Goal: Check status: Check status

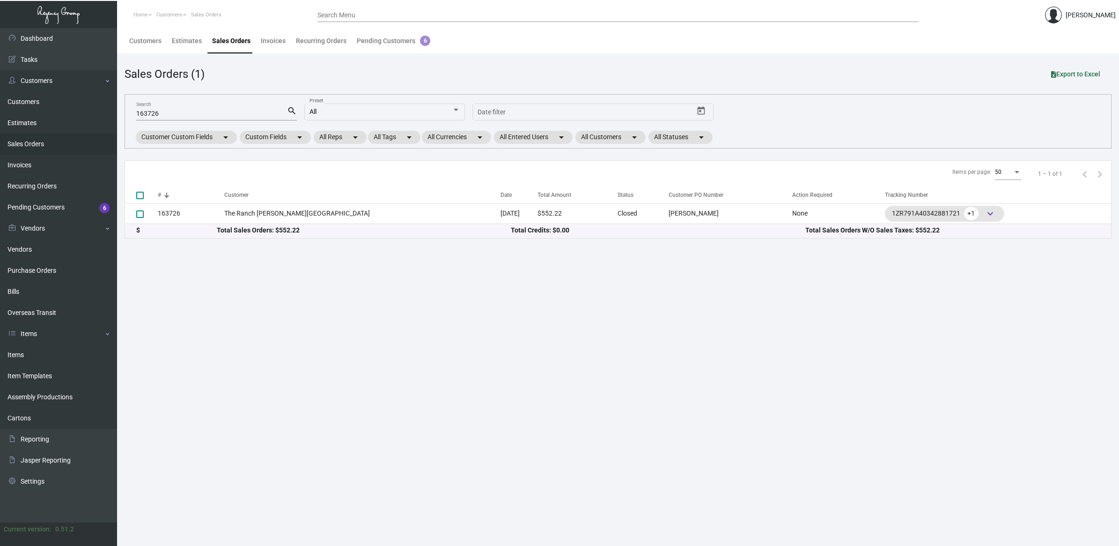
drag, startPoint x: 71, startPoint y: 269, endPoint x: 120, endPoint y: 199, distance: 85.4
click at [71, 269] on link "Purchase Orders" at bounding box center [58, 270] width 117 height 21
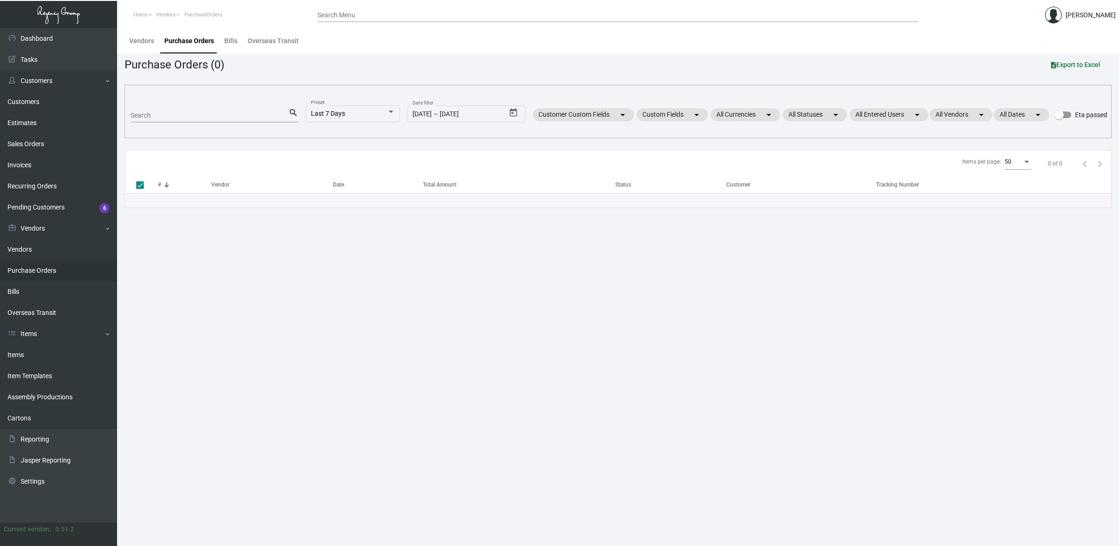
click at [159, 116] on input "Search" at bounding box center [210, 115] width 158 height 7
type input "custom take"
checkbox input "false"
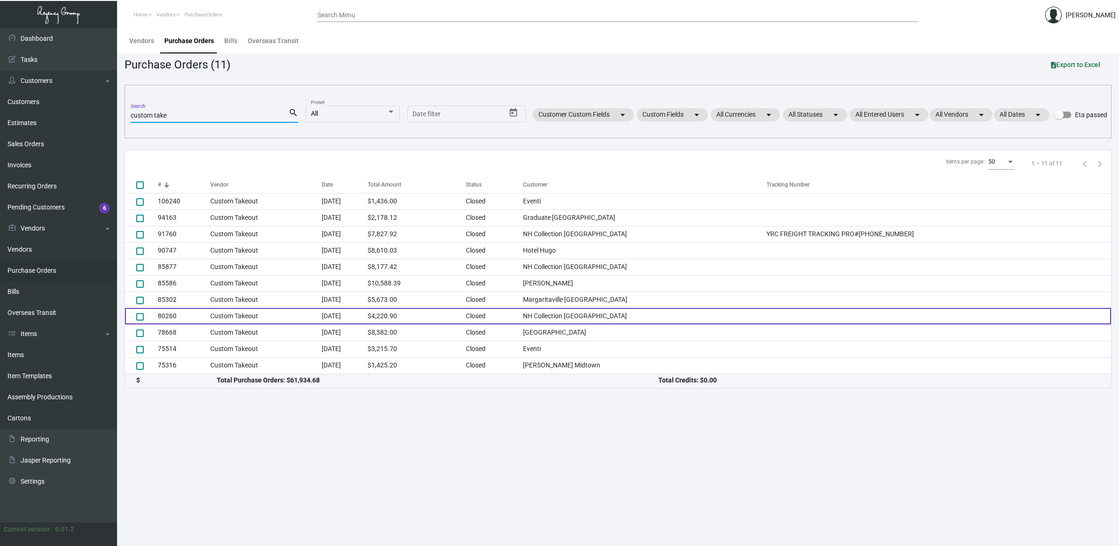
type input "custom take"
click at [359, 317] on td "[DATE]" at bounding box center [345, 316] width 46 height 16
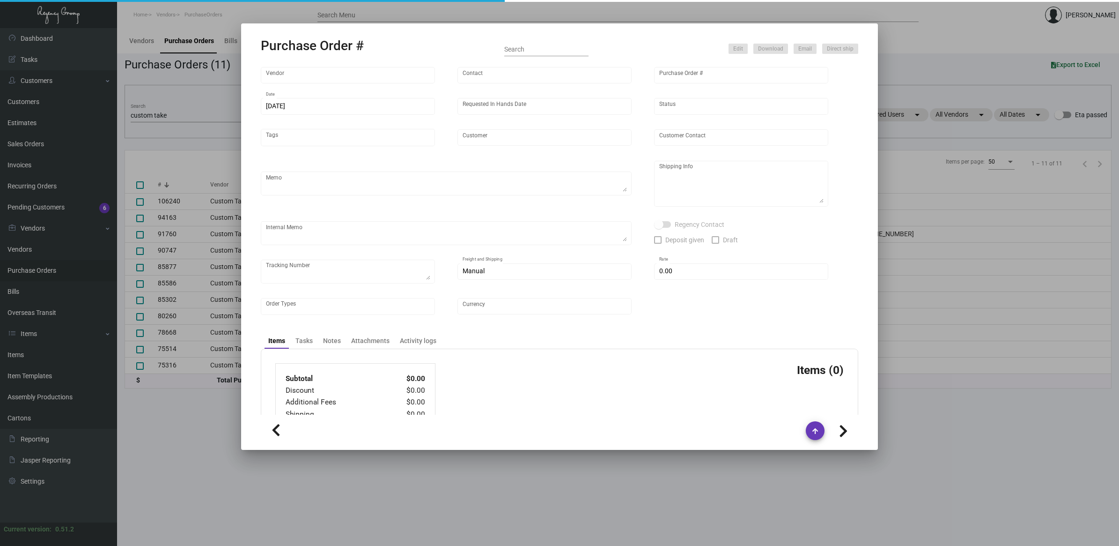
type input "Custom Takeout"
type input "[PERSON_NAME]"
type input "80260"
type input "[DATE]"
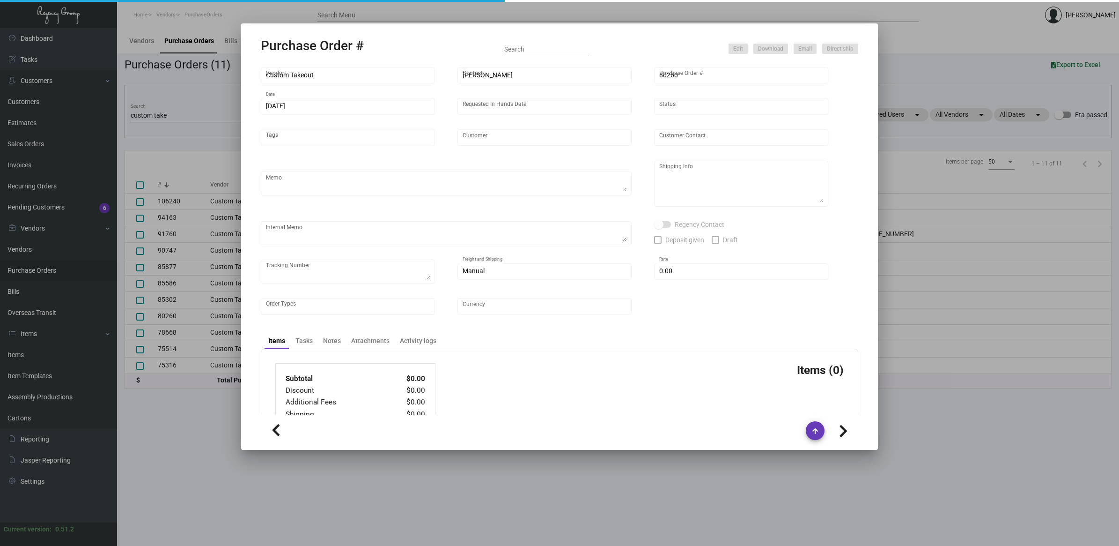
type input "NH Collection [GEOGRAPHIC_DATA]"
type textarea "Please process and produce as soon as possible."
type textarea "Regency Group NJ [PERSON_NAME] [STREET_ADDRESS]"
type input "$ 603.40"
type input "United States Dollar $"
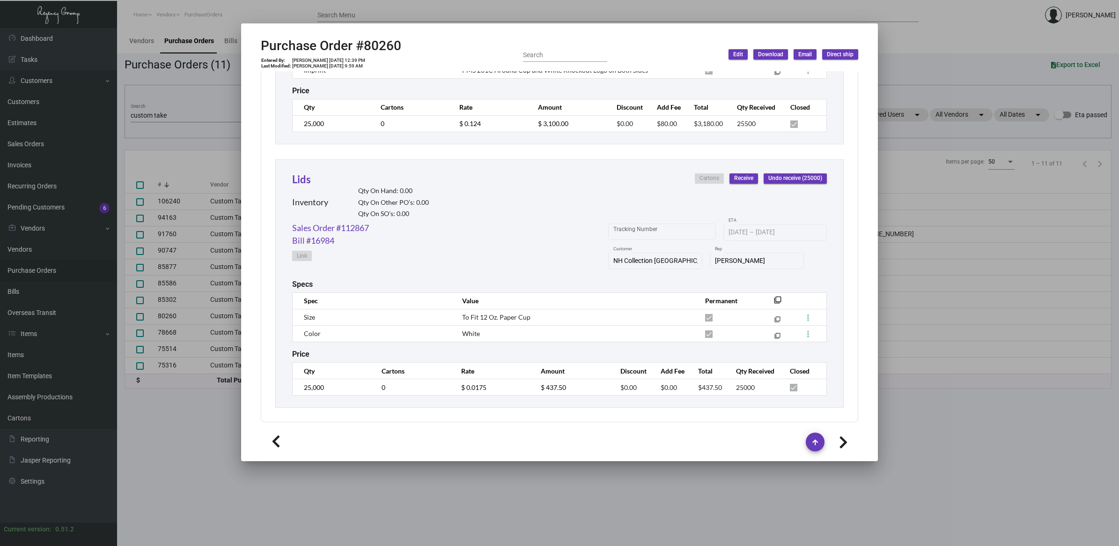
scroll to position [261, 0]
